Goal: Transaction & Acquisition: Purchase product/service

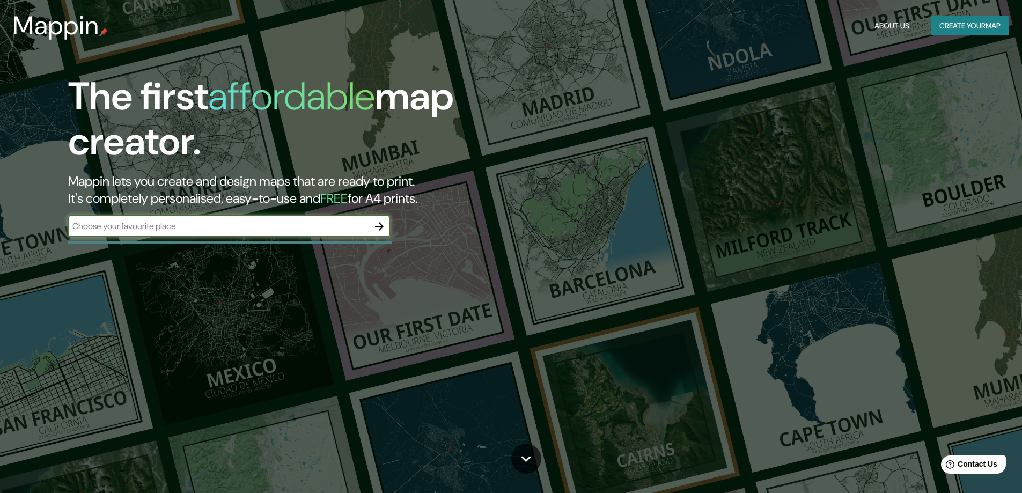
click at [357, 227] on input "text" at bounding box center [218, 226] width 300 height 12
click at [378, 227] on icon "button" at bounding box center [379, 226] width 13 height 13
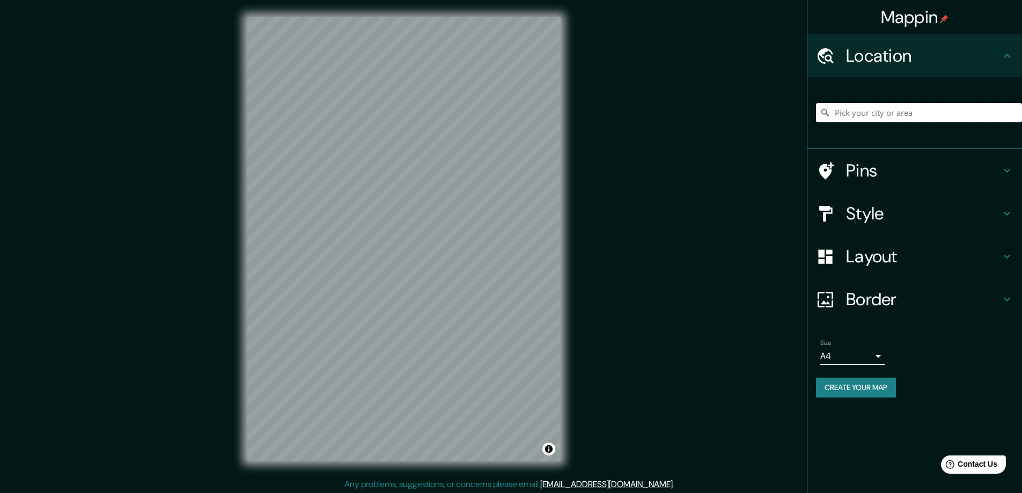
click at [877, 108] on input "Pick your city or area" at bounding box center [919, 112] width 206 height 19
click at [906, 120] on input "Pick your city or area" at bounding box center [919, 112] width 206 height 19
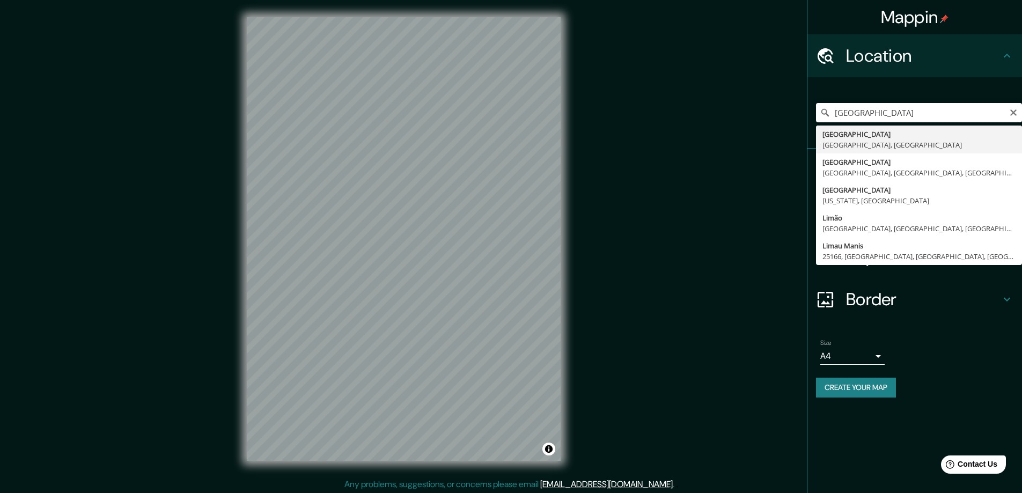
type input "Lima, Provincia de Lima, Perú"
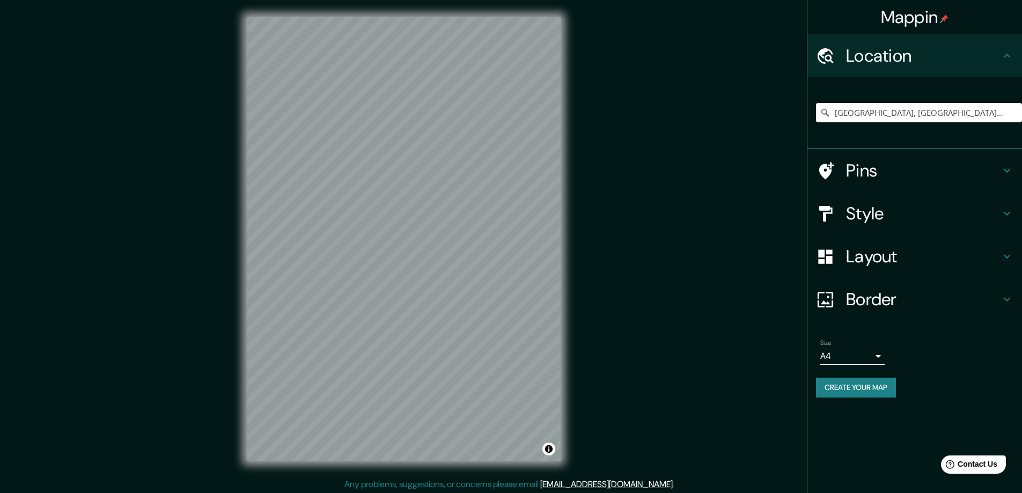
click at [240, 191] on div "© Mapbox © OpenStreetMap Improve this map" at bounding box center [404, 239] width 348 height 478
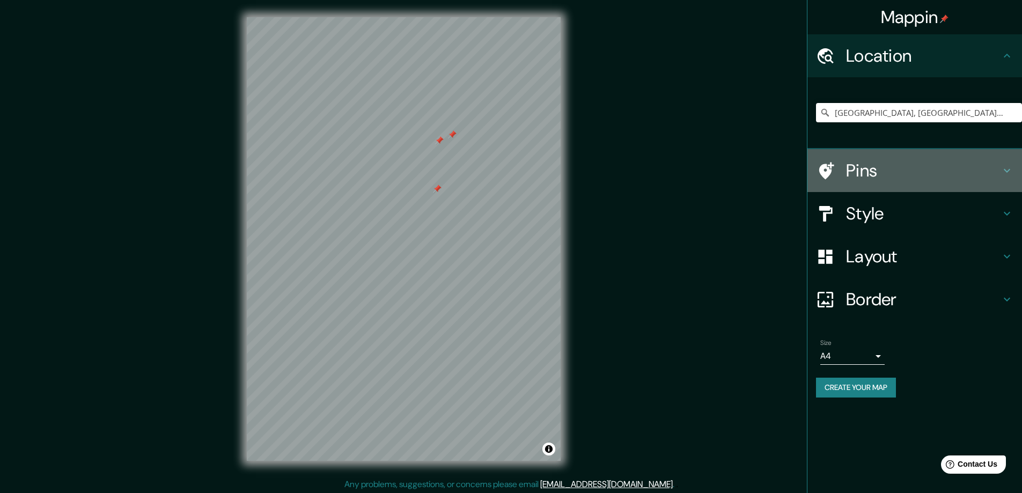
click at [902, 180] on h4 "Pins" at bounding box center [923, 170] width 154 height 21
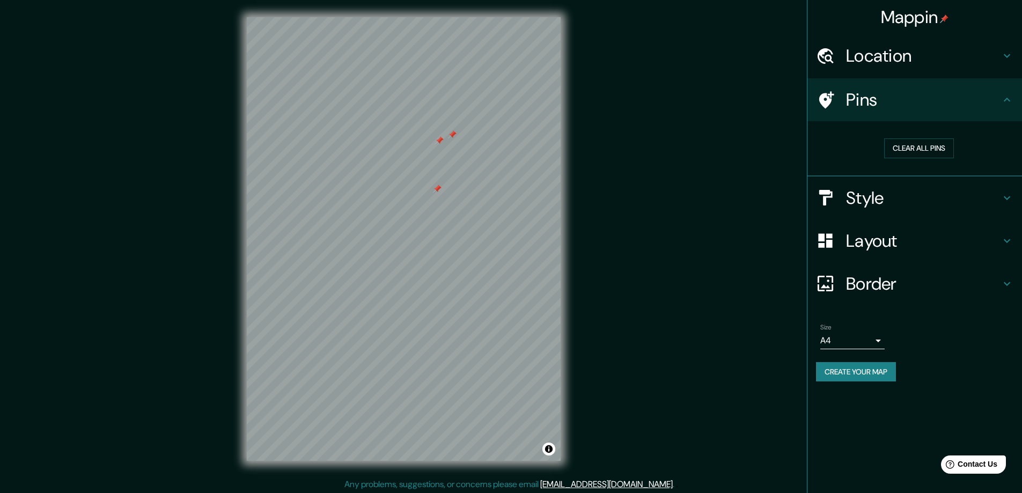
click at [918, 92] on h4 "Pins" at bounding box center [923, 99] width 154 height 21
drag, startPoint x: 454, startPoint y: 131, endPoint x: 448, endPoint y: 134, distance: 7.2
click at [448, 134] on div at bounding box center [452, 134] width 9 height 9
click at [440, 143] on div at bounding box center [439, 140] width 9 height 9
click at [439, 192] on div at bounding box center [437, 188] width 9 height 9
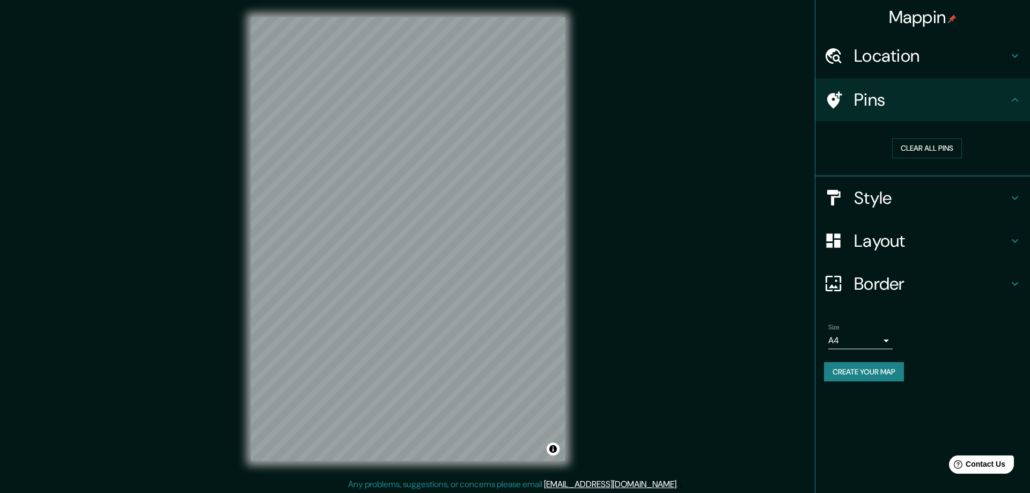
click at [857, 345] on body "Mappin Location Lima, Provincia de Lima, Perú Pins Clear all pins Style Layout …" at bounding box center [515, 246] width 1030 height 493
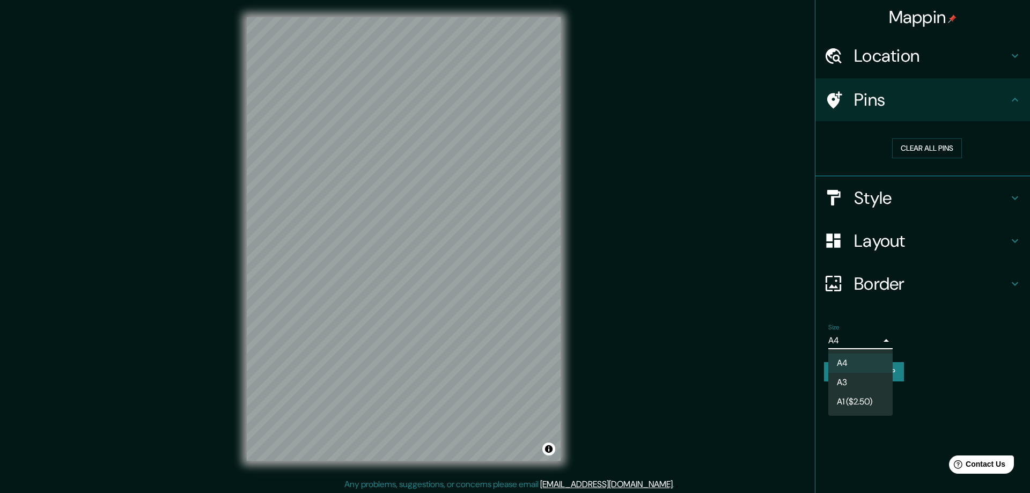
click at [859, 336] on div at bounding box center [515, 246] width 1030 height 493
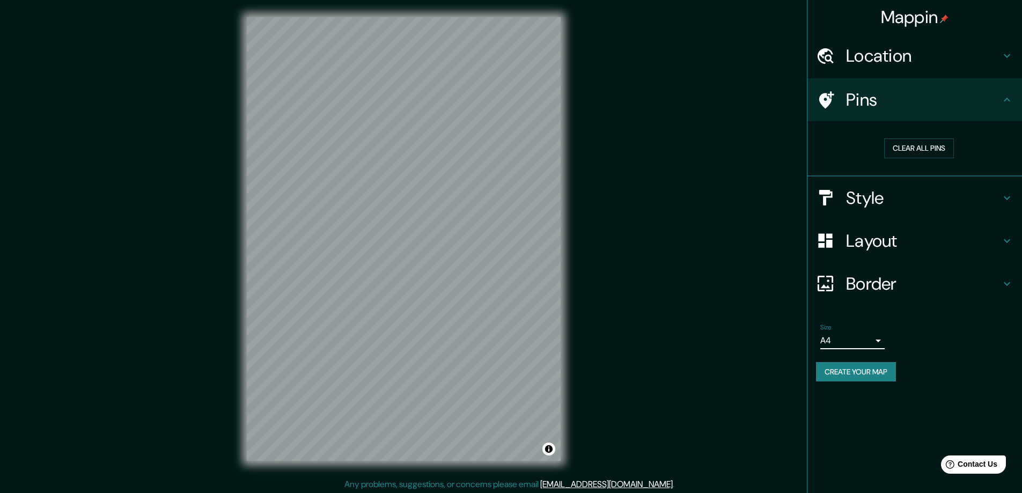
click at [888, 373] on button "Create your map" at bounding box center [856, 372] width 80 height 20
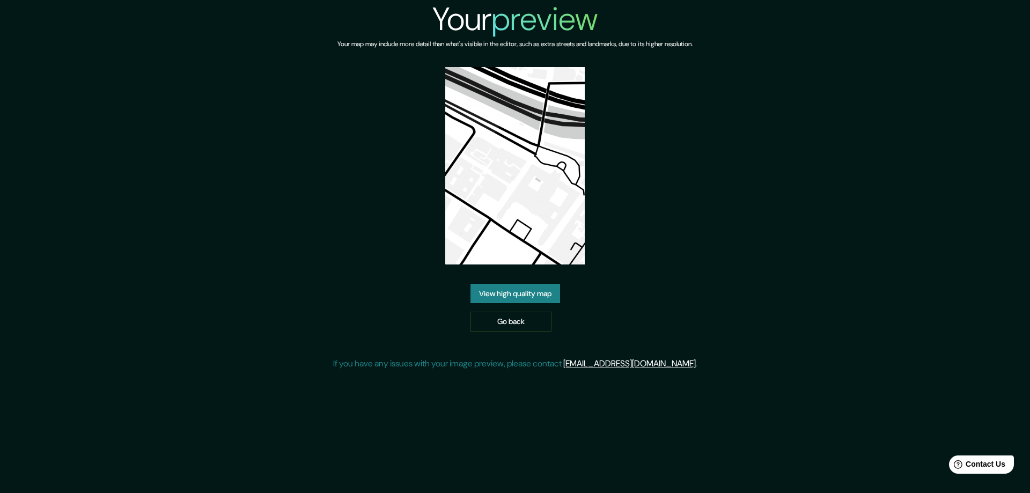
click at [668, 232] on div "Your preview Your map may include more detail than what's visible in the editor…" at bounding box center [515, 189] width 364 height 379
click at [622, 118] on div "Su avance Su mapa puede incluir más detalles que los que se ven en el editor, c…" at bounding box center [515, 190] width 408 height 380
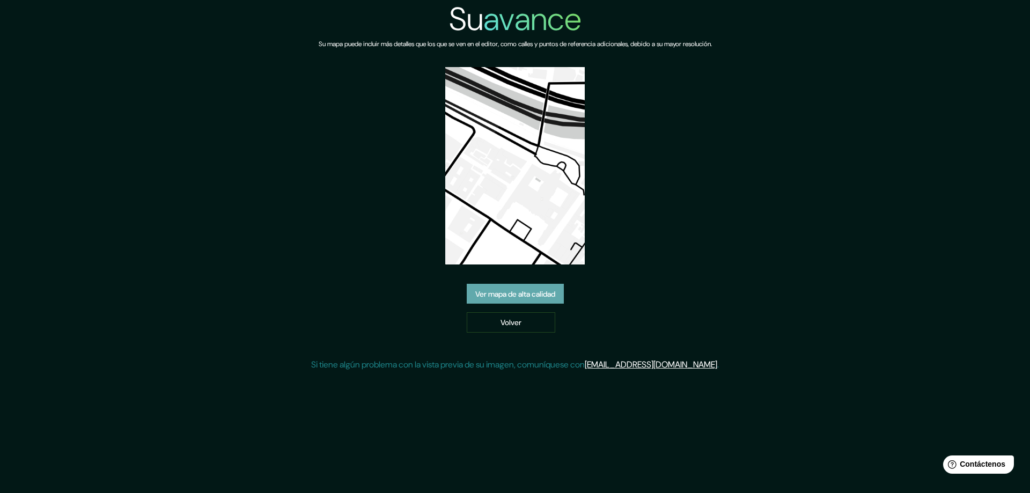
click at [535, 295] on font "Ver mapa de alta calidad" at bounding box center [515, 294] width 80 height 10
